Goal: Task Accomplishment & Management: Manage account settings

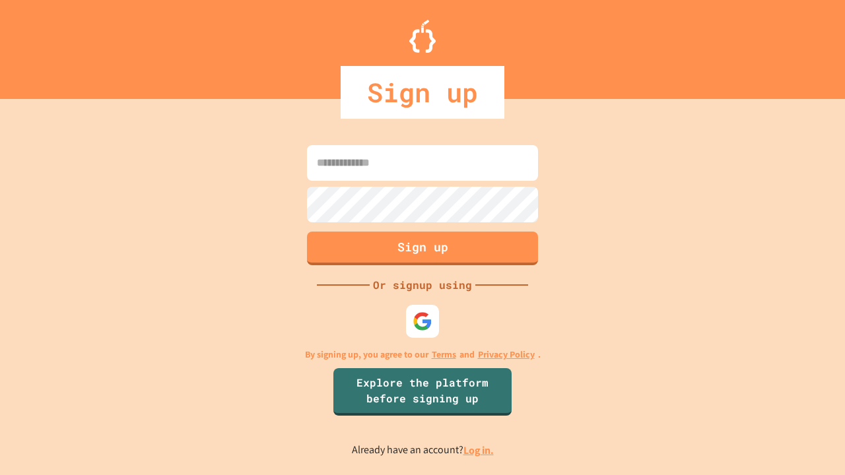
click at [479, 450] on link "Log in." at bounding box center [478, 451] width 30 height 14
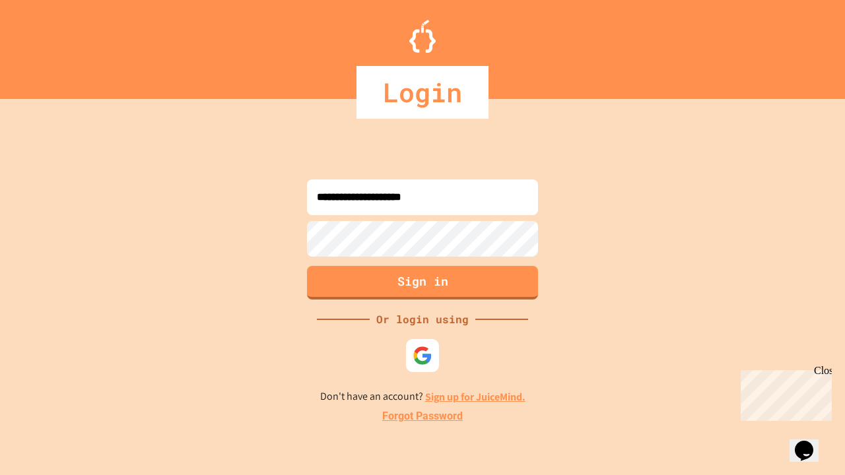
type input "**********"
